Goal: Navigation & Orientation: Find specific page/section

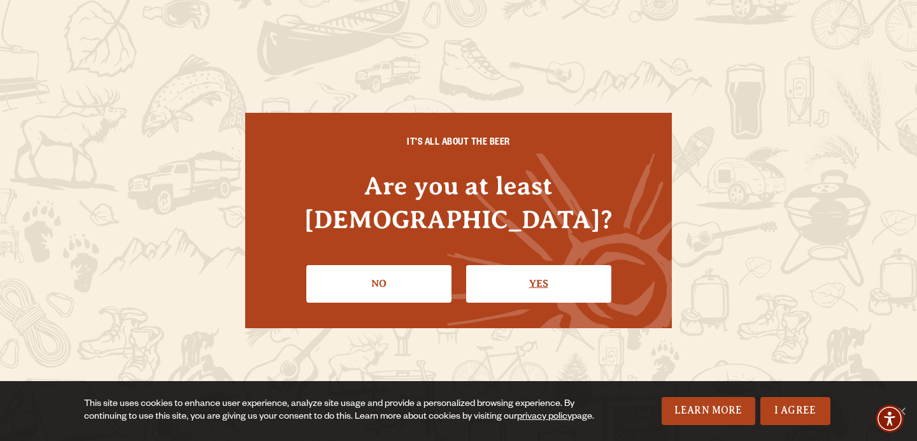
click at [554, 265] on link "Yes" at bounding box center [538, 283] width 145 height 37
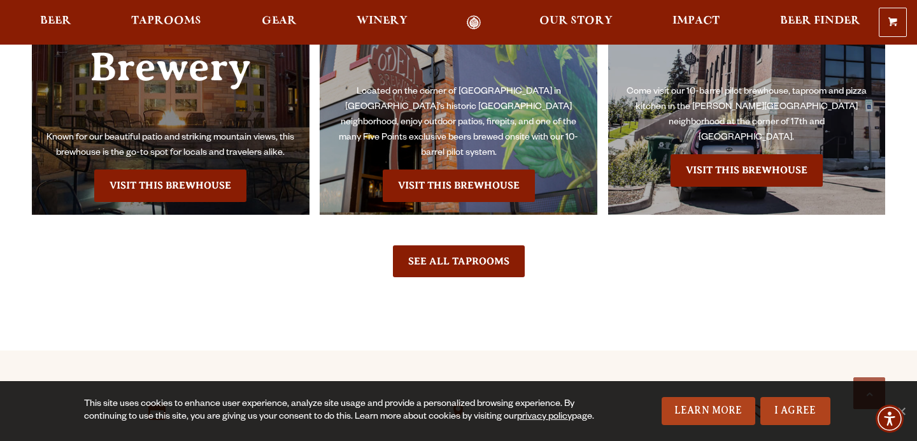
scroll to position [3028, 0]
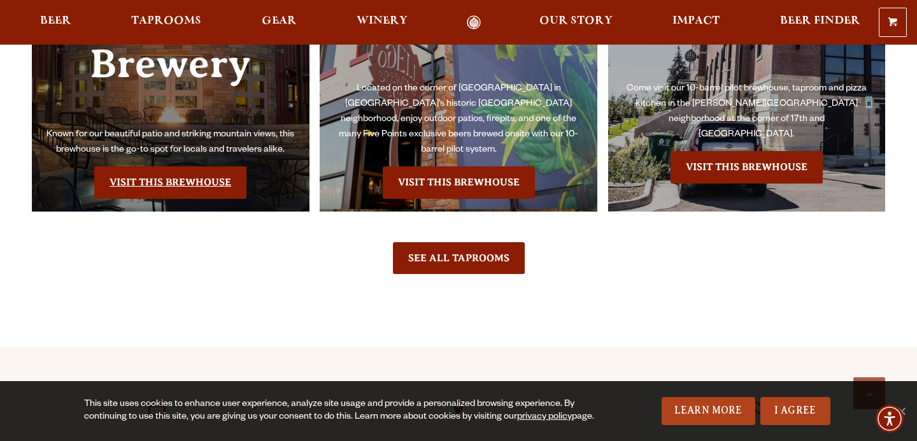
click at [189, 166] on link "Visit this Brewhouse" at bounding box center [170, 182] width 152 height 32
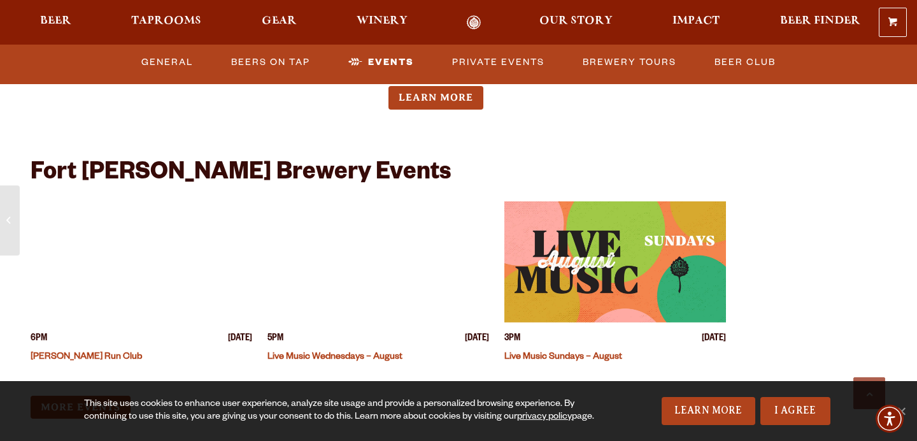
scroll to position [4844, 0]
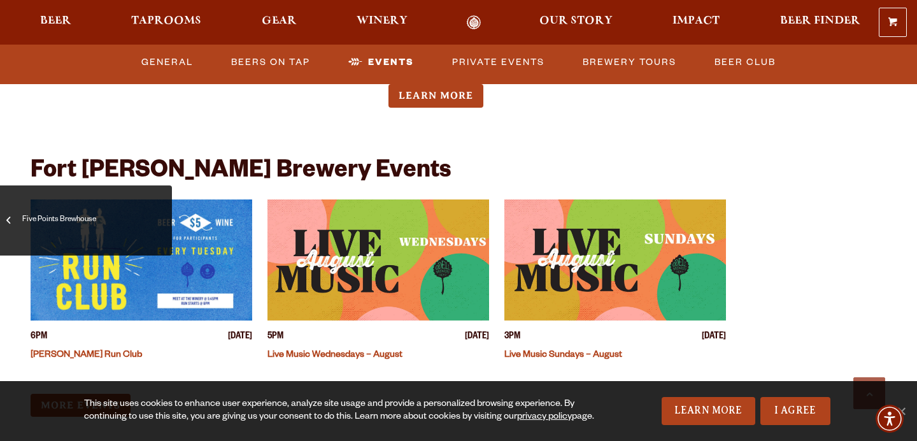
click at [5, 239] on link "Five Points Brewhouse" at bounding box center [86, 220] width 172 height 70
